Goal: Task Accomplishment & Management: Use online tool/utility

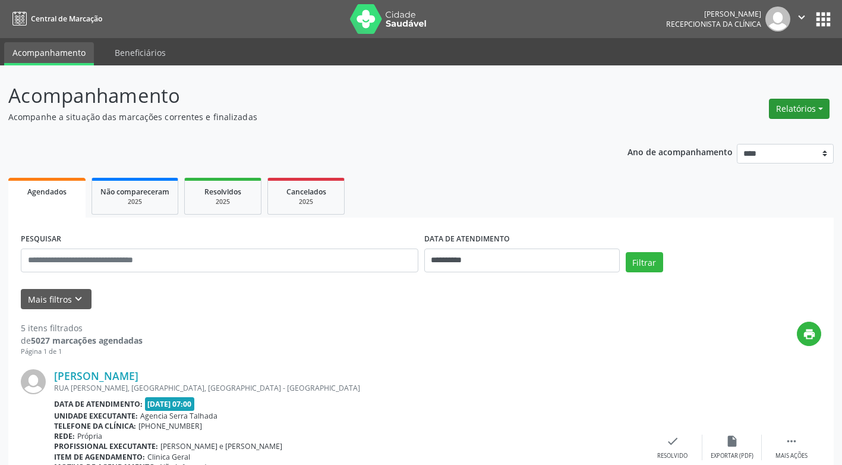
click at [819, 109] on button "Relatórios" at bounding box center [799, 109] width 61 height 20
click at [745, 134] on link "Agendamentos" at bounding box center [766, 134] width 128 height 17
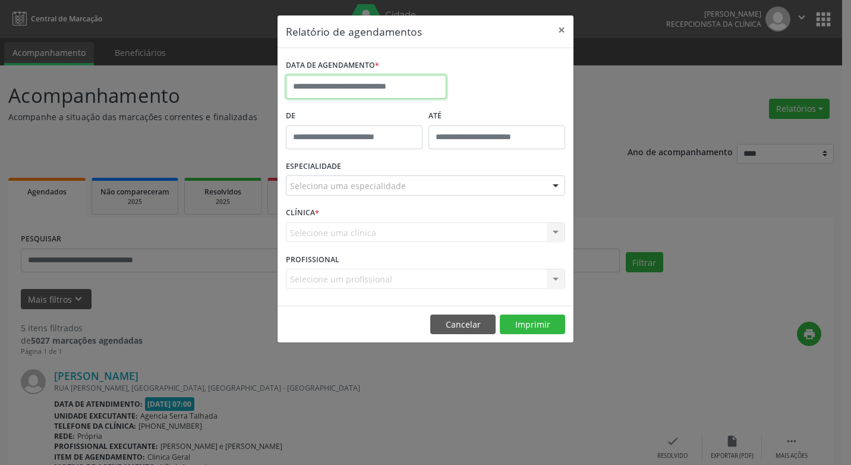
click at [433, 92] on input "text" at bounding box center [366, 87] width 160 height 24
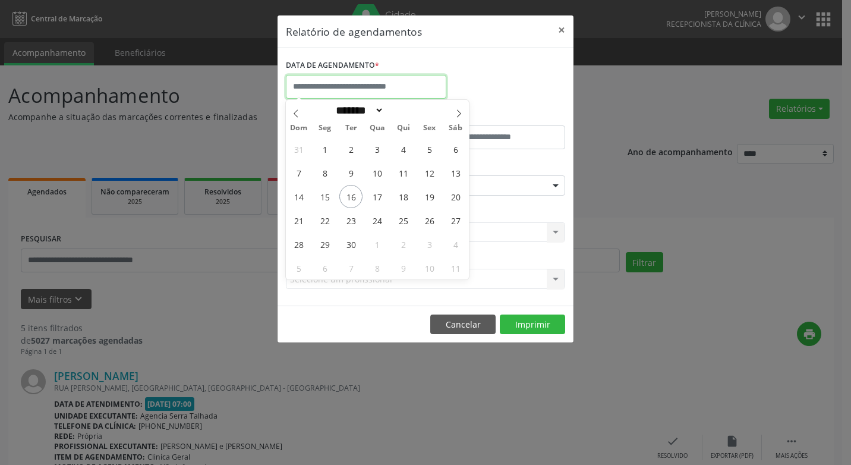
click at [433, 92] on input "text" at bounding box center [366, 87] width 160 height 24
click at [350, 193] on span "16" at bounding box center [350, 196] width 23 height 23
type input "**********"
click at [350, 193] on span "16" at bounding box center [350, 196] width 23 height 23
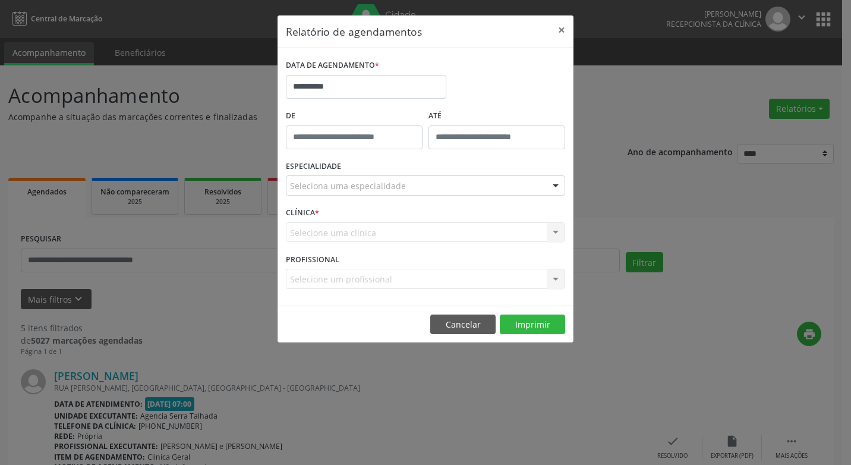
click at [350, 193] on div "Seleciona uma especialidade" at bounding box center [425, 185] width 279 height 20
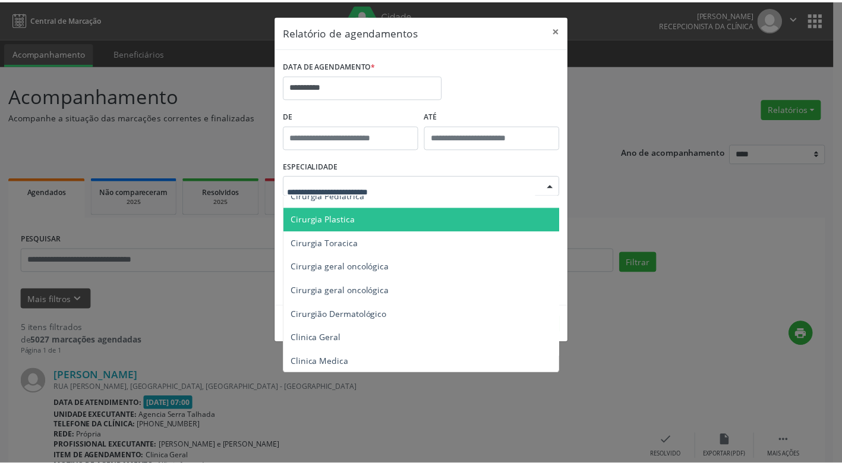
scroll to position [357, 0]
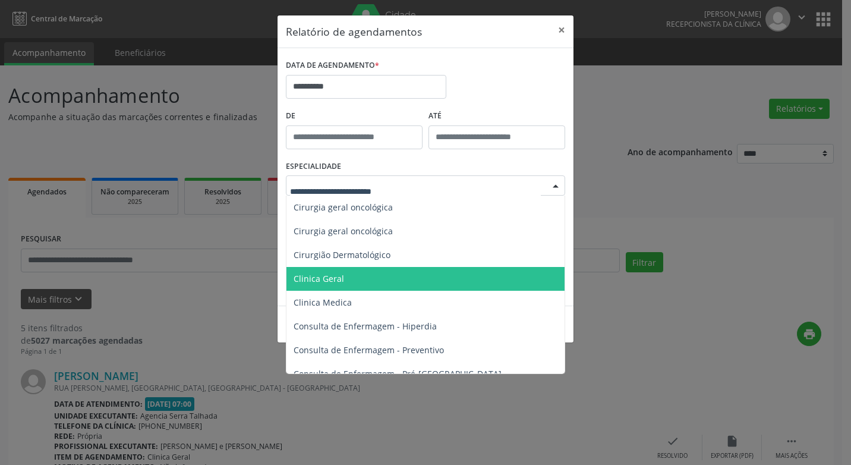
click at [346, 275] on span "Clinica Geral" at bounding box center [426, 279] width 280 height 24
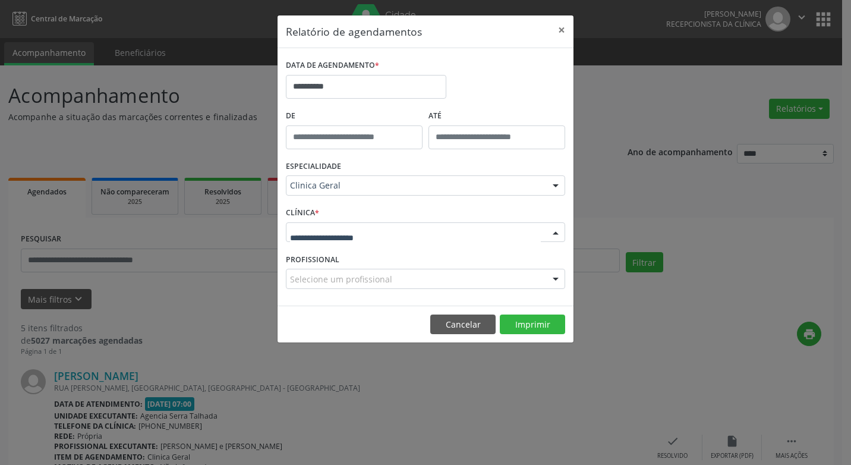
click at [558, 232] on div at bounding box center [556, 233] width 18 height 20
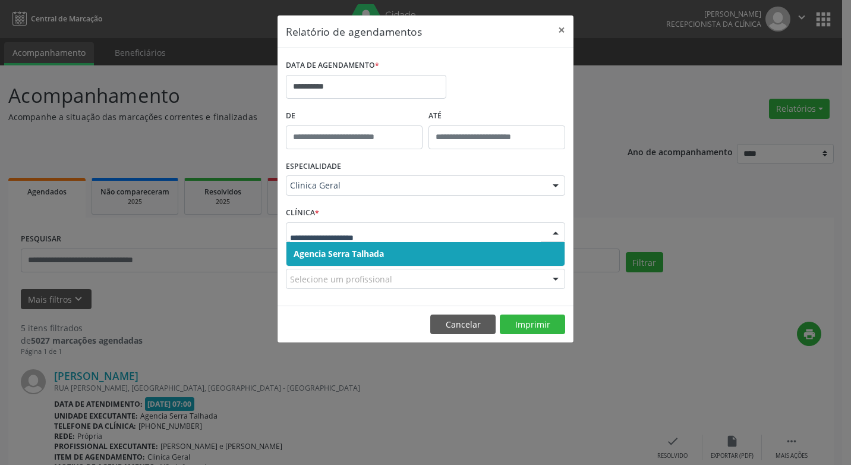
click at [365, 257] on span "Agencia Serra Talhada" at bounding box center [339, 253] width 90 height 11
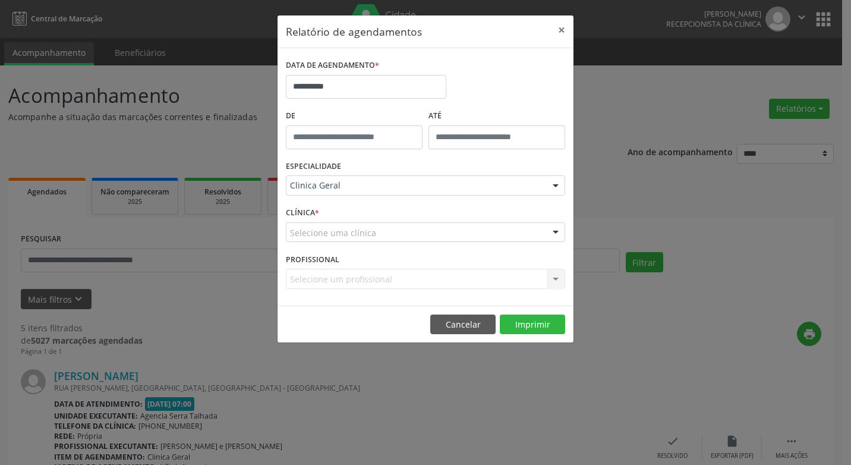
click at [549, 276] on div "Selecione um profissional Nenhum resultado encontrado para: " " Não há nenhuma …" at bounding box center [425, 279] width 279 height 20
click at [552, 276] on div "Selecione um profissional Nenhum resultado encontrado para: " " Não há nenhuma …" at bounding box center [425, 279] width 279 height 20
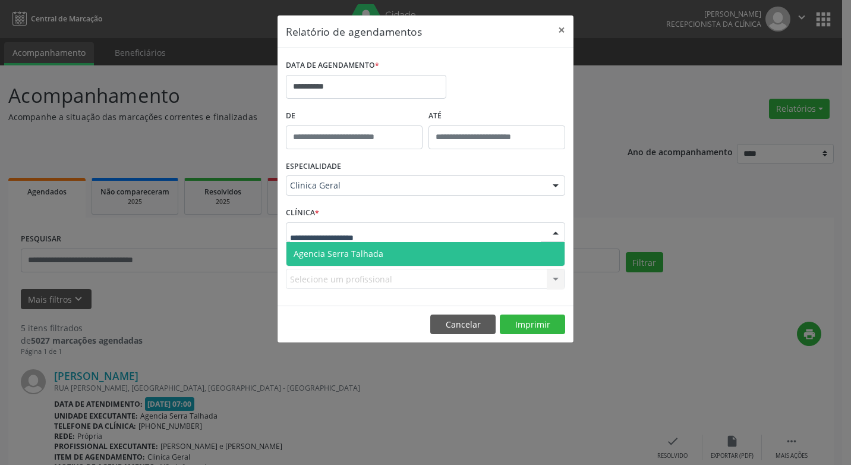
click at [553, 229] on div at bounding box center [556, 233] width 18 height 20
click at [356, 253] on span "Agencia Serra Talhada" at bounding box center [339, 253] width 90 height 11
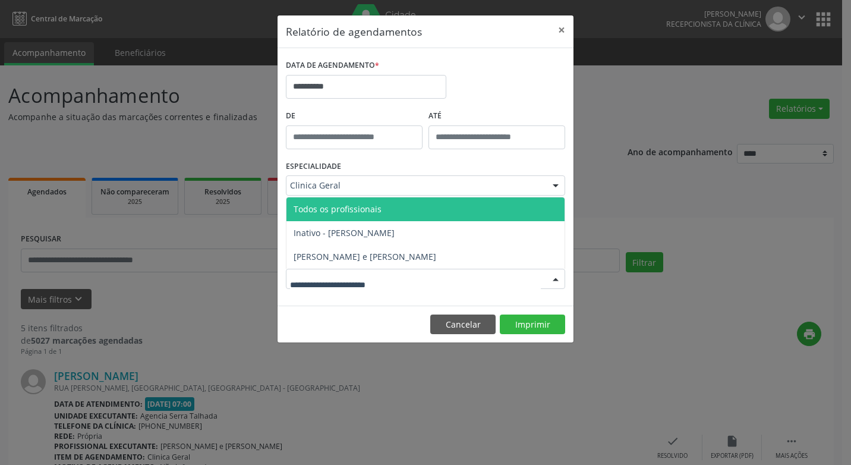
click at [556, 282] on div at bounding box center [556, 279] width 18 height 20
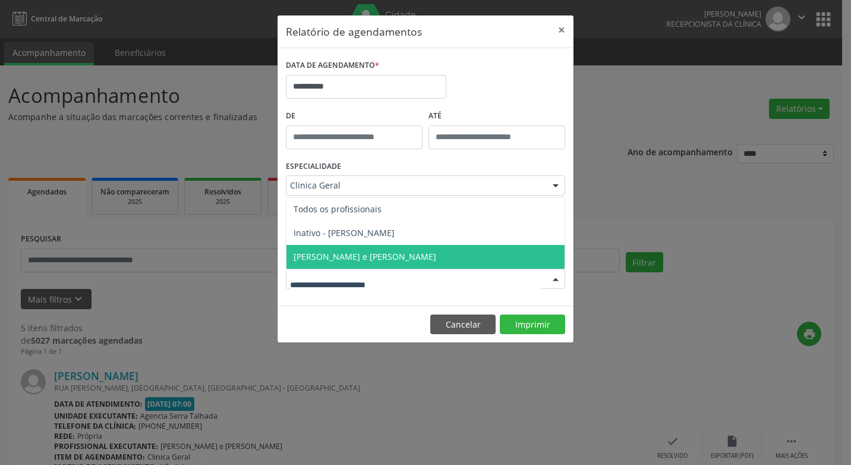
click at [382, 253] on span "[PERSON_NAME] e [PERSON_NAME]" at bounding box center [365, 256] width 143 height 11
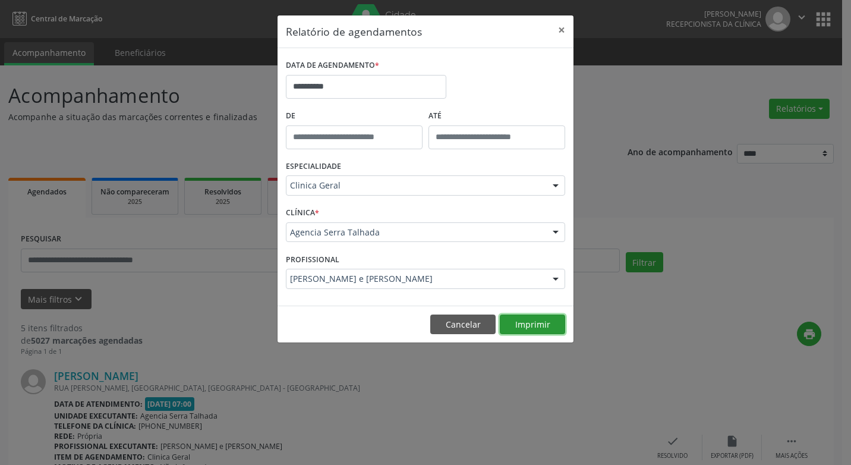
click at [543, 324] on button "Imprimir" at bounding box center [532, 324] width 65 height 20
click at [561, 31] on button "×" at bounding box center [562, 29] width 24 height 29
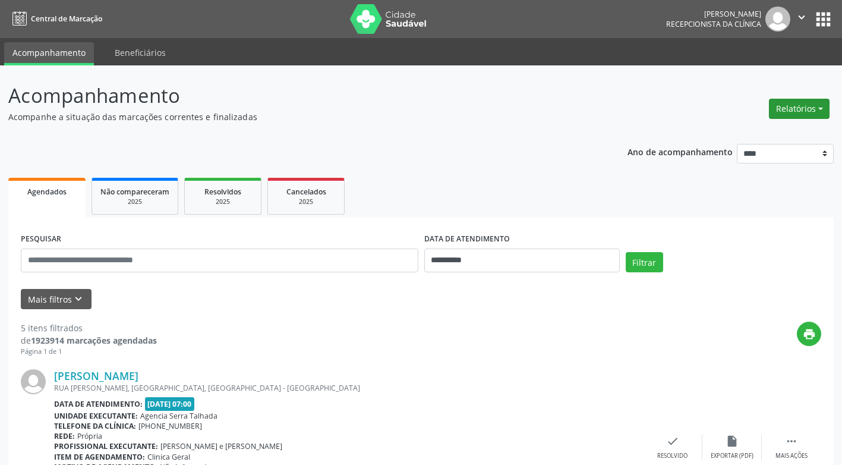
click at [818, 109] on button "Relatórios" at bounding box center [799, 109] width 61 height 20
click at [764, 136] on link "Agendamentos" at bounding box center [766, 134] width 128 height 17
select select "*"
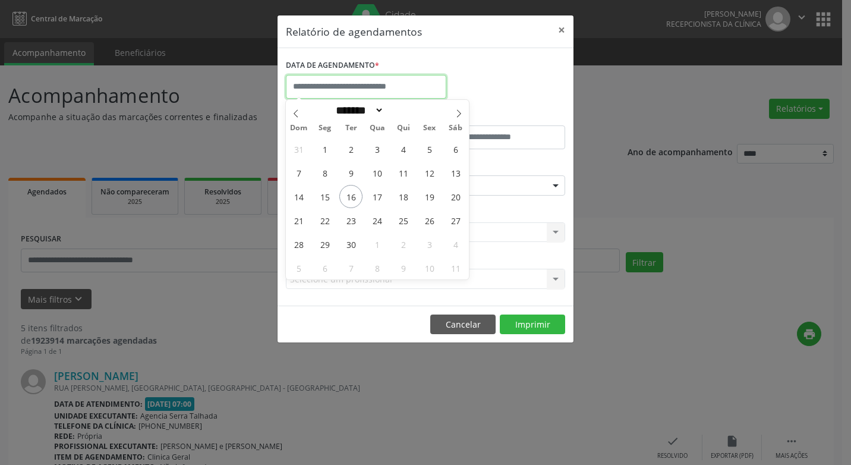
click at [407, 87] on input "text" at bounding box center [366, 87] width 160 height 24
click at [350, 199] on span "16" at bounding box center [350, 196] width 23 height 23
type input "**********"
click at [350, 194] on span "16" at bounding box center [350, 196] width 23 height 23
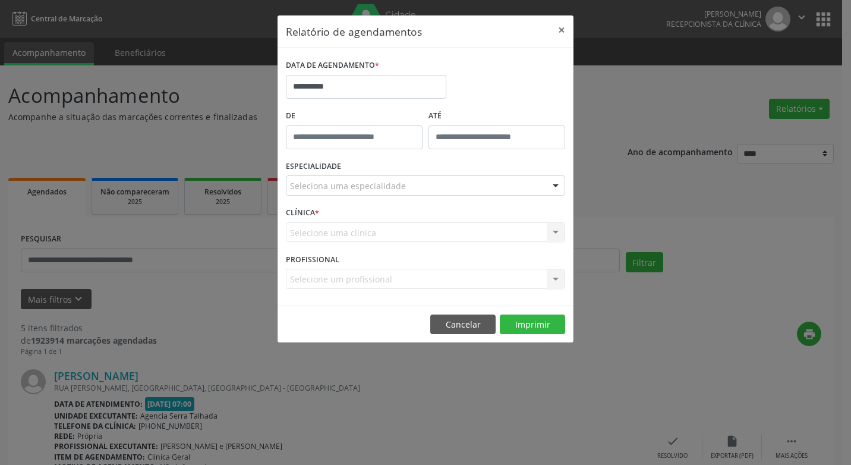
click at [553, 185] on div at bounding box center [556, 186] width 18 height 20
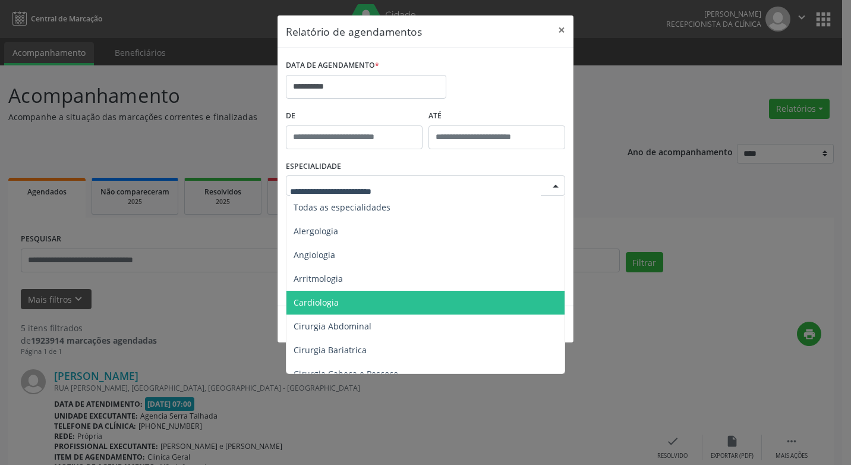
scroll to position [178, 0]
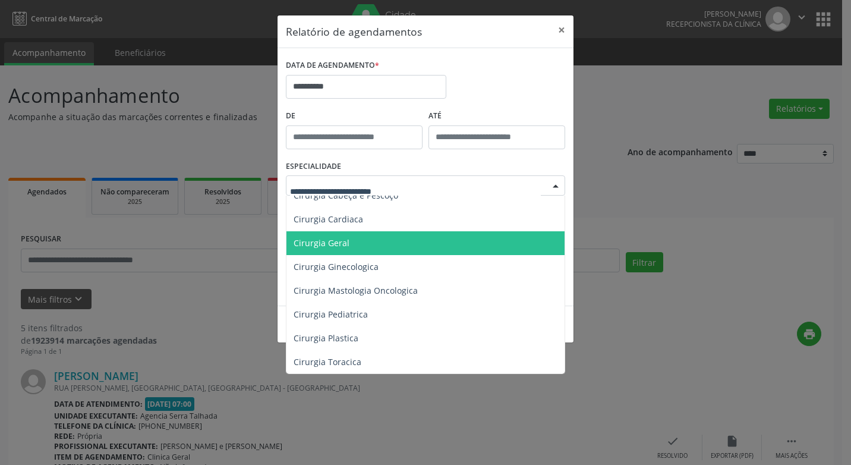
click at [341, 247] on span "Cirurgia Geral" at bounding box center [322, 242] width 56 height 11
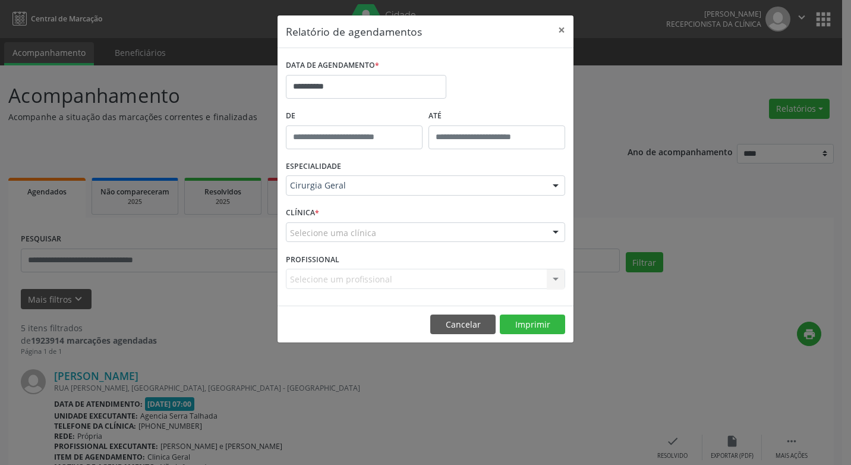
click at [553, 232] on div at bounding box center [556, 233] width 18 height 20
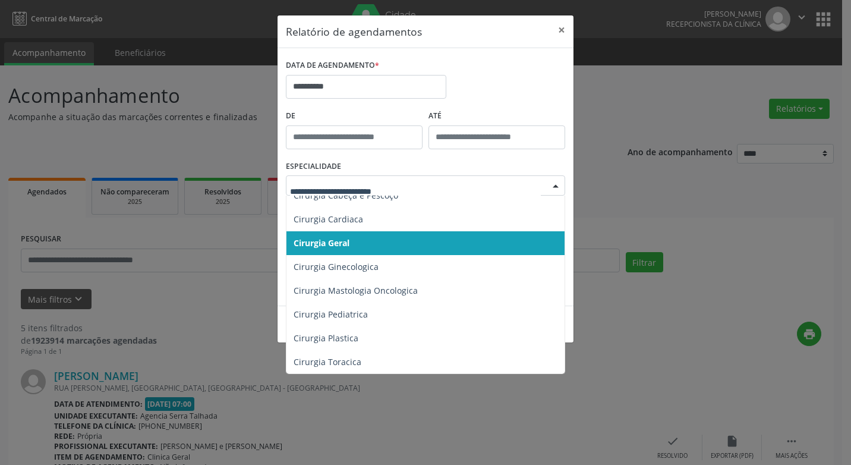
click at [550, 184] on div at bounding box center [556, 186] width 18 height 20
click at [344, 241] on span "Cirurgia Geral" at bounding box center [322, 242] width 56 height 11
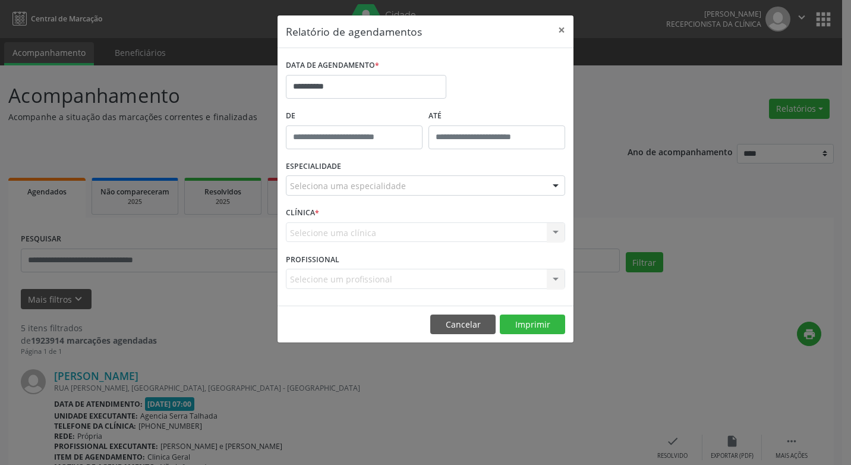
click at [552, 183] on div at bounding box center [556, 186] width 18 height 20
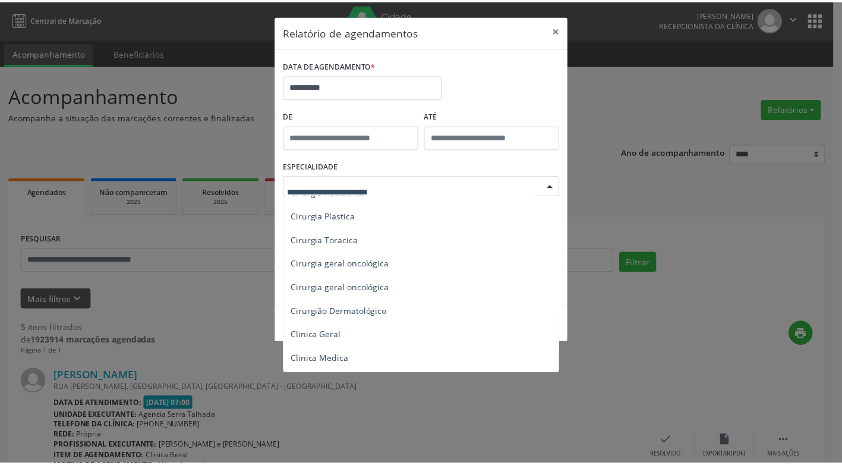
scroll to position [357, 0]
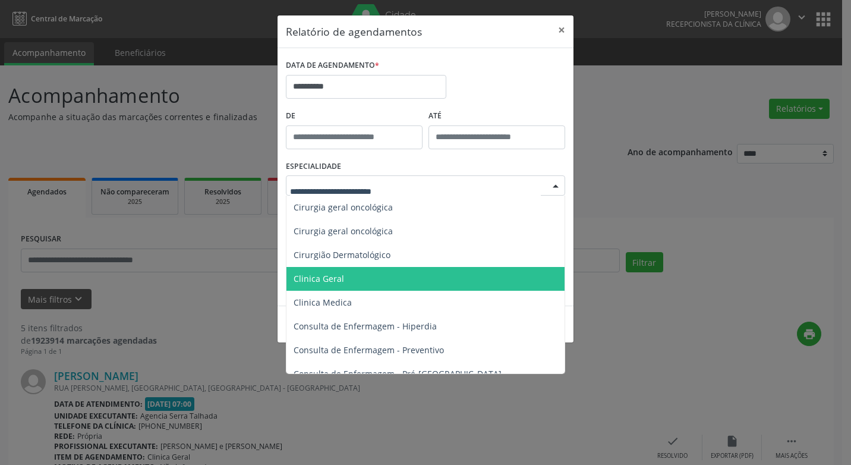
click at [334, 277] on span "Clinica Geral" at bounding box center [319, 278] width 51 height 11
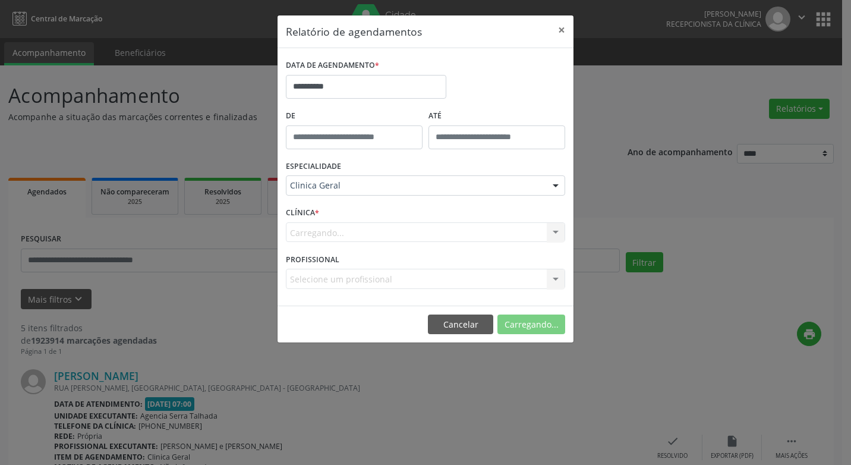
click at [334, 277] on form "**********" at bounding box center [425, 176] width 279 height 241
click at [553, 281] on div at bounding box center [556, 279] width 18 height 20
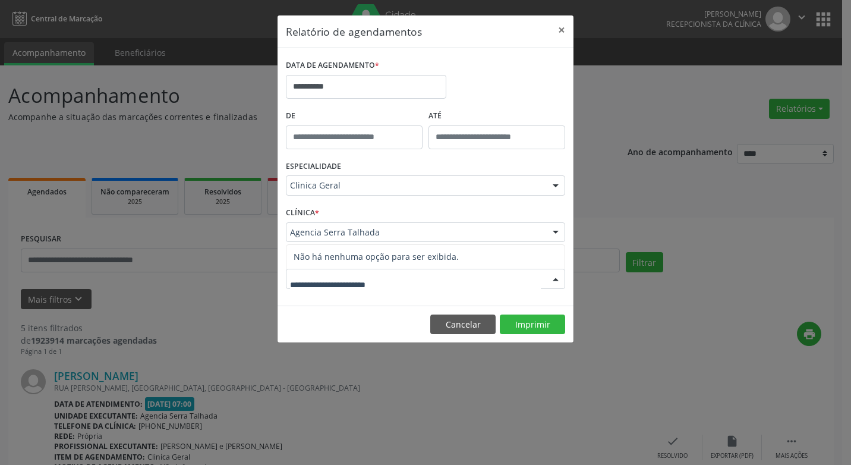
click at [554, 230] on div at bounding box center [556, 233] width 18 height 20
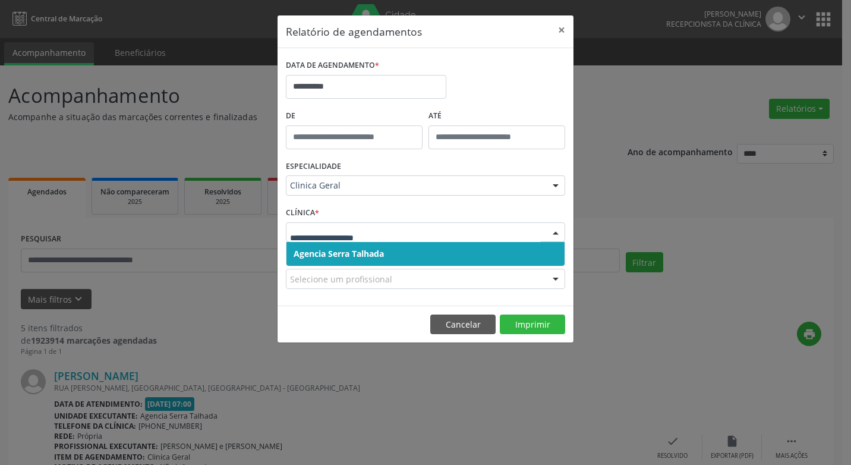
click at [358, 253] on span "Agencia Serra Talhada" at bounding box center [339, 253] width 90 height 11
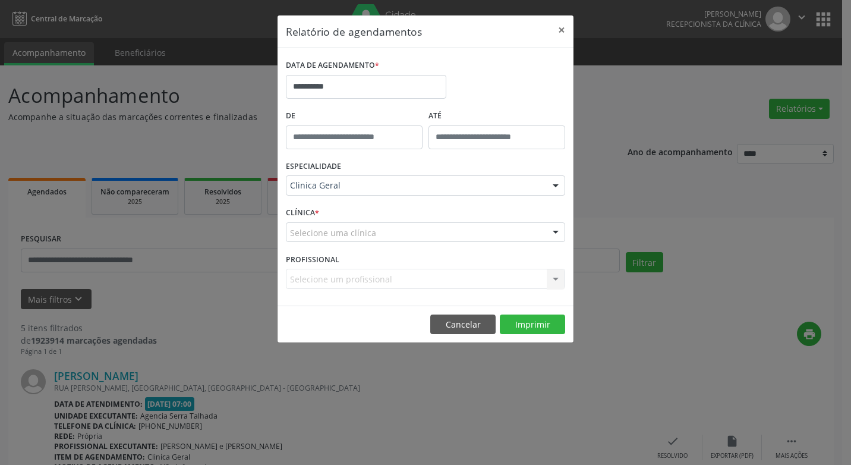
click at [556, 231] on div at bounding box center [556, 233] width 18 height 20
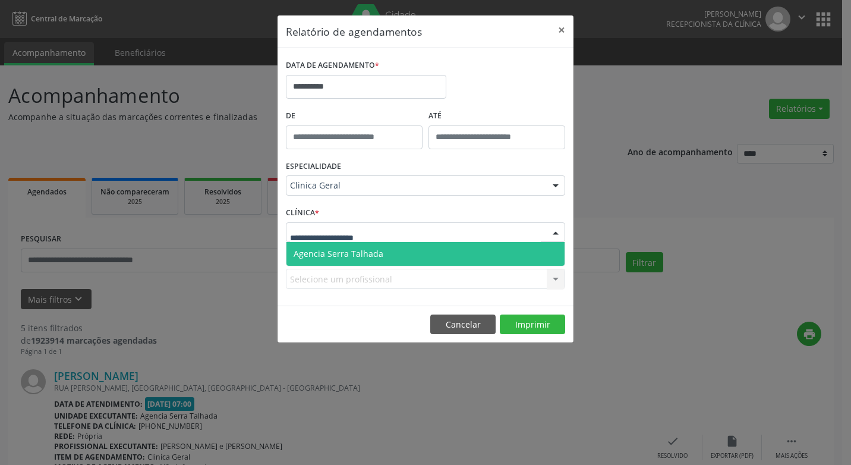
click at [376, 248] on span "Agencia Serra Talhada" at bounding box center [339, 253] width 90 height 11
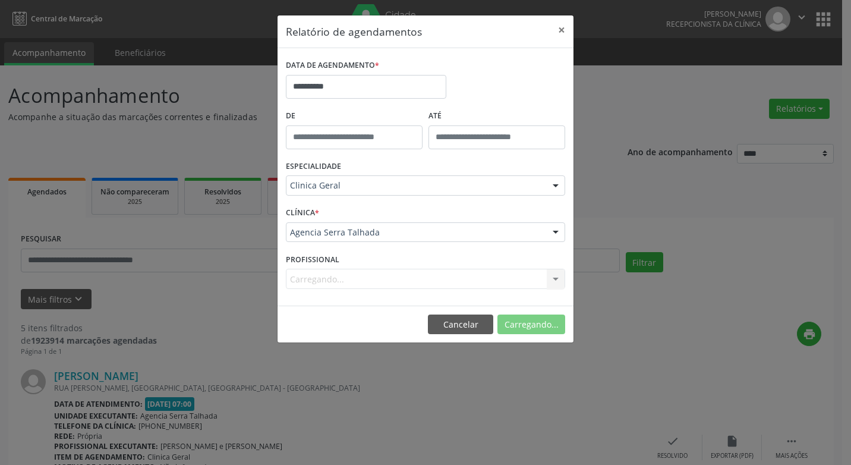
click at [376, 248] on div "CLÍNICA * Agencia Serra Talhada Agencia Serra Talhada Nenhum resultado encontra…" at bounding box center [425, 227] width 285 height 46
click at [556, 279] on div at bounding box center [556, 279] width 18 height 20
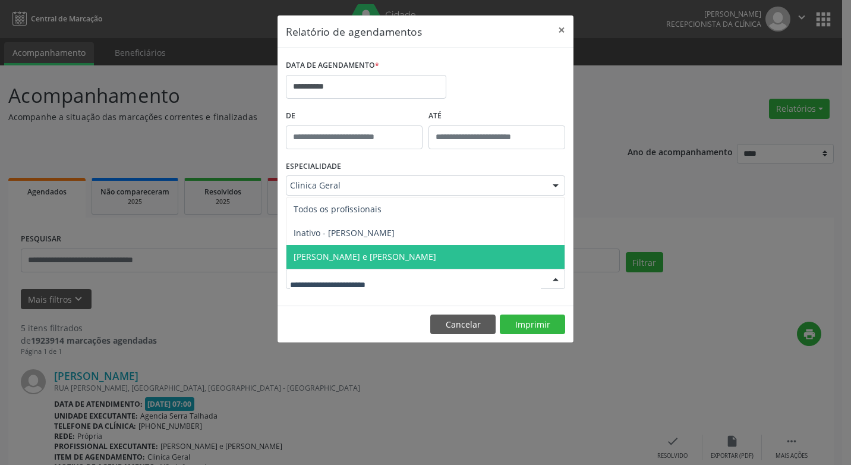
click at [401, 263] on span "[PERSON_NAME] e [PERSON_NAME]" at bounding box center [425, 257] width 278 height 24
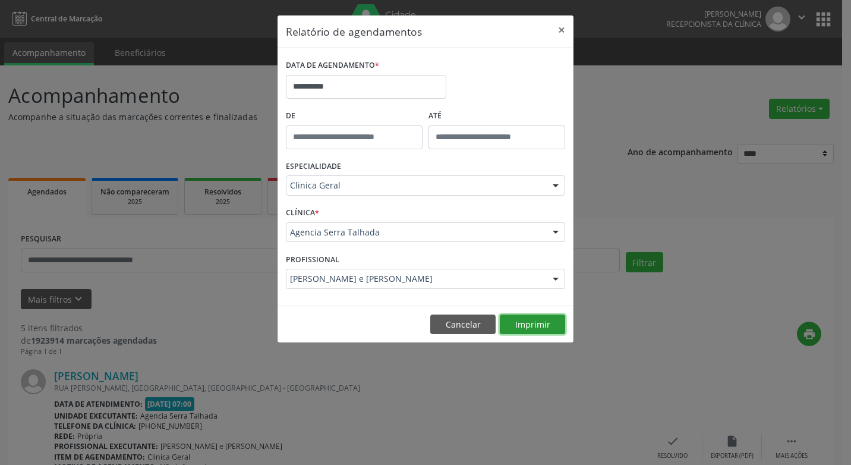
click at [515, 320] on button "Imprimir" at bounding box center [532, 324] width 65 height 20
click at [563, 24] on button "×" at bounding box center [562, 29] width 24 height 29
